Goal: Communication & Community: Connect with others

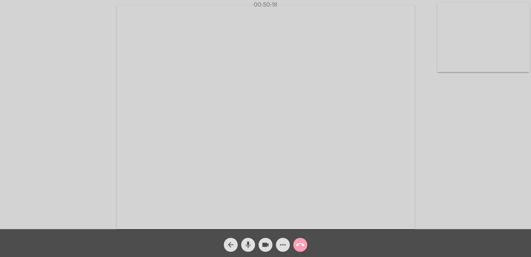
click at [299, 241] on mat-icon "call_end" at bounding box center [300, 244] width 8 height 8
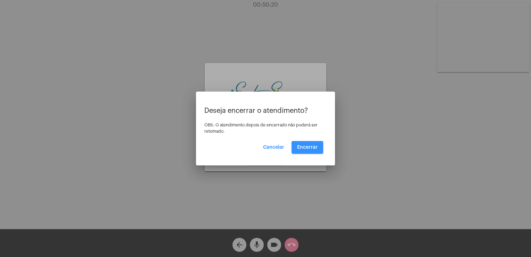
click at [305, 143] on button "Encerrar" at bounding box center [308, 147] width 32 height 13
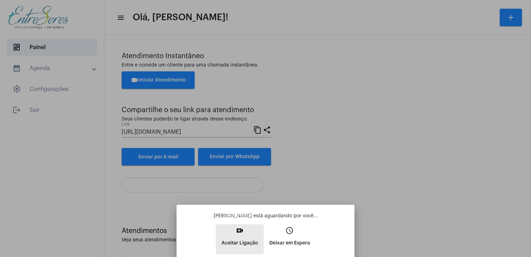
click at [240, 227] on mat-icon "video_call" at bounding box center [240, 230] width 8 height 8
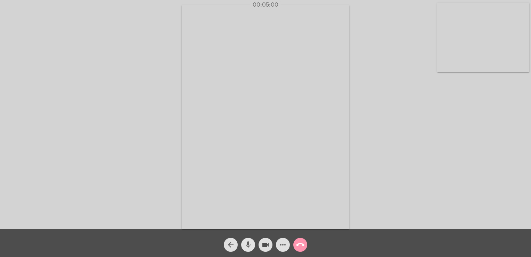
click at [249, 244] on mat-icon "mic" at bounding box center [248, 244] width 8 height 8
click at [249, 244] on mat-icon "mic_off" at bounding box center [248, 244] width 8 height 8
click at [249, 244] on mat-icon "mic" at bounding box center [248, 244] width 8 height 8
click at [249, 244] on mat-icon "mic_off" at bounding box center [248, 244] width 8 height 8
click at [249, 244] on mat-icon "mic" at bounding box center [248, 244] width 8 height 8
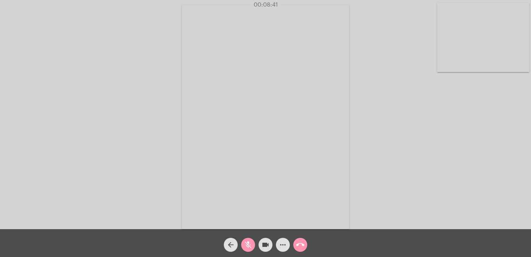
click at [249, 244] on mat-icon "mic_off" at bounding box center [248, 244] width 8 height 8
